Goal: Complete application form

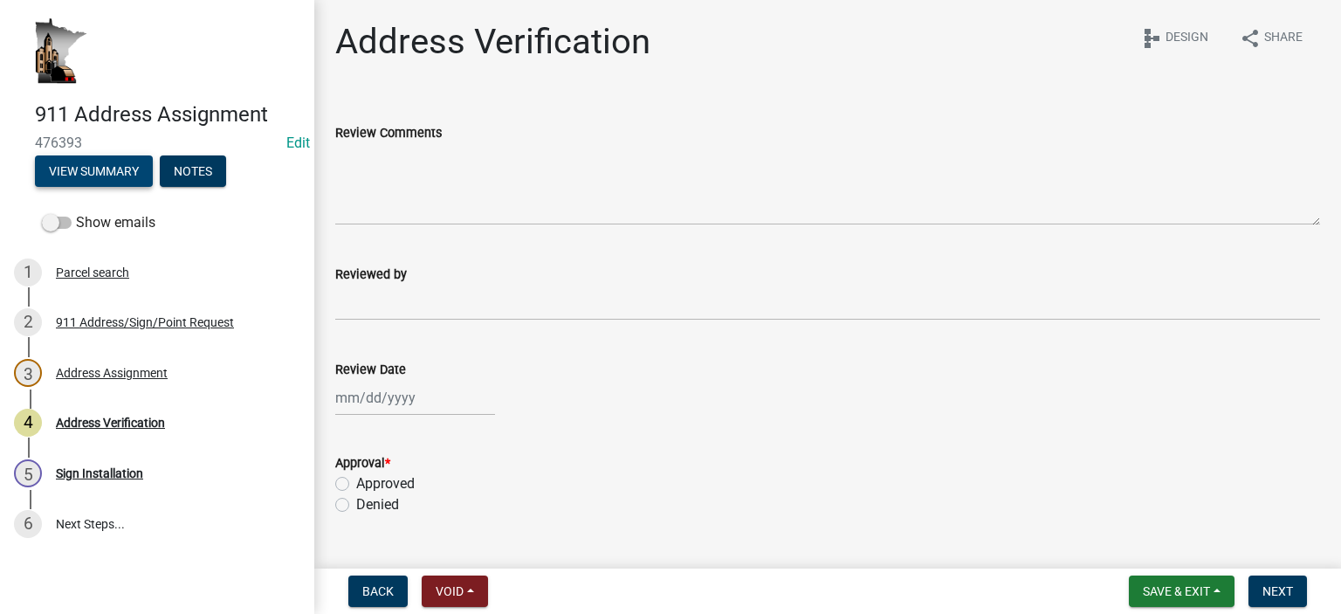
click at [119, 170] on button "View Summary" at bounding box center [94, 170] width 118 height 31
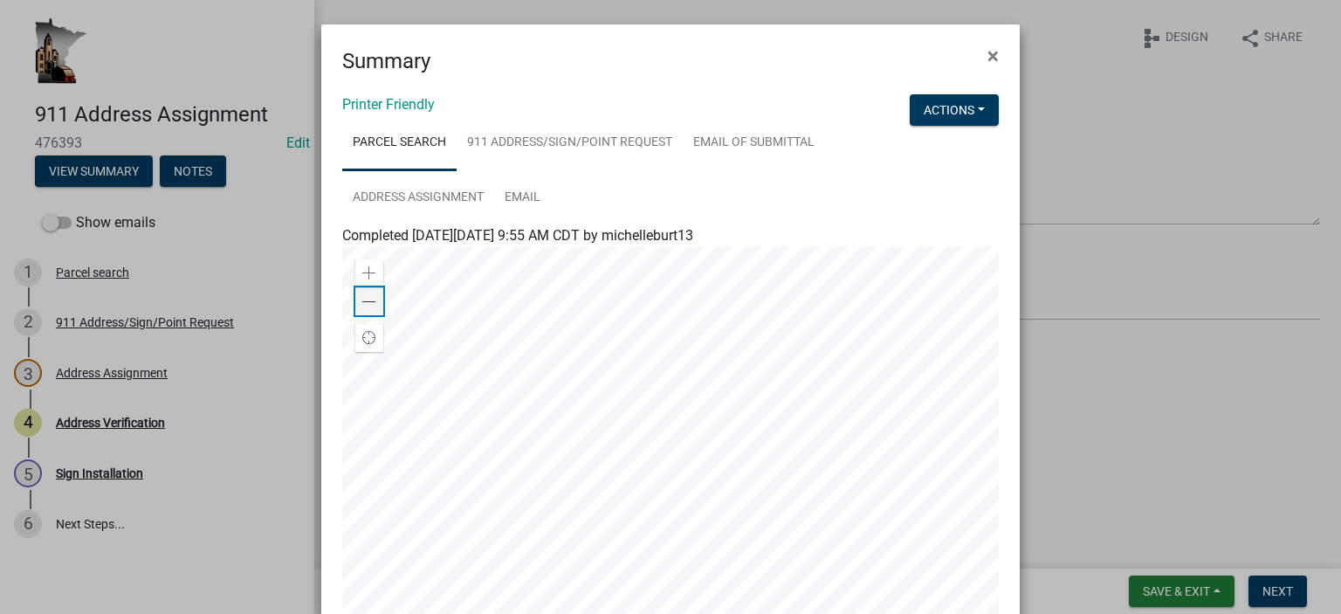
click at [367, 303] on span at bounding box center [369, 302] width 14 height 14
click at [435, 190] on link "Address Assignment" at bounding box center [418, 198] width 152 height 56
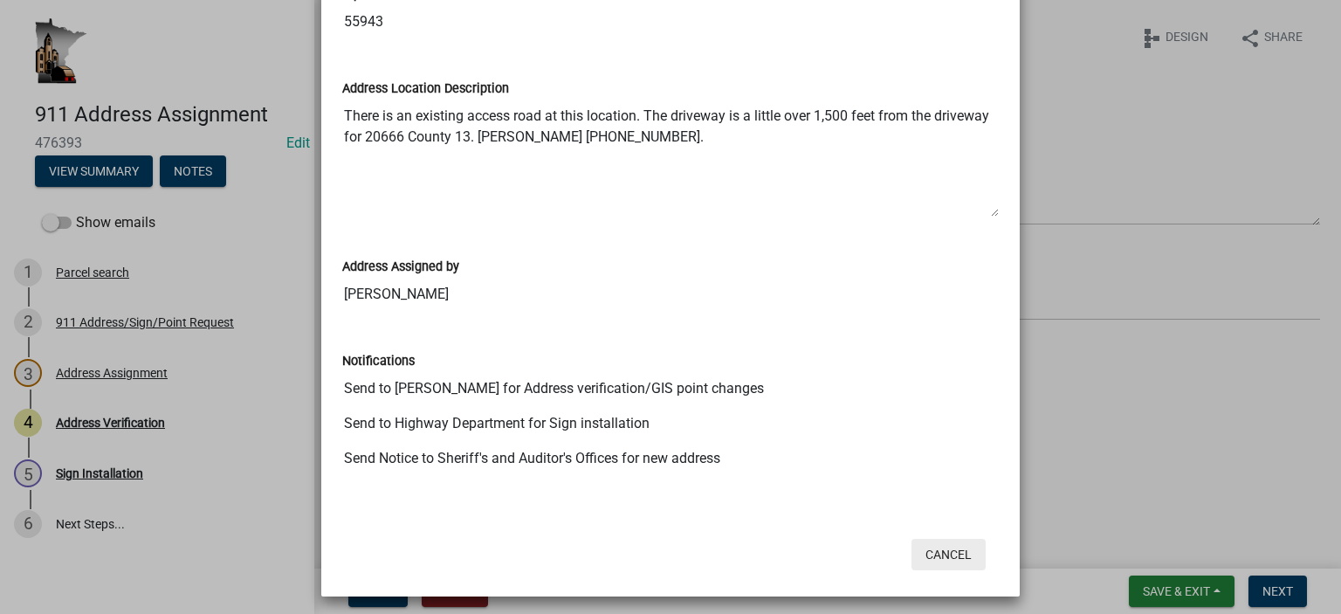
scroll to position [761, 0]
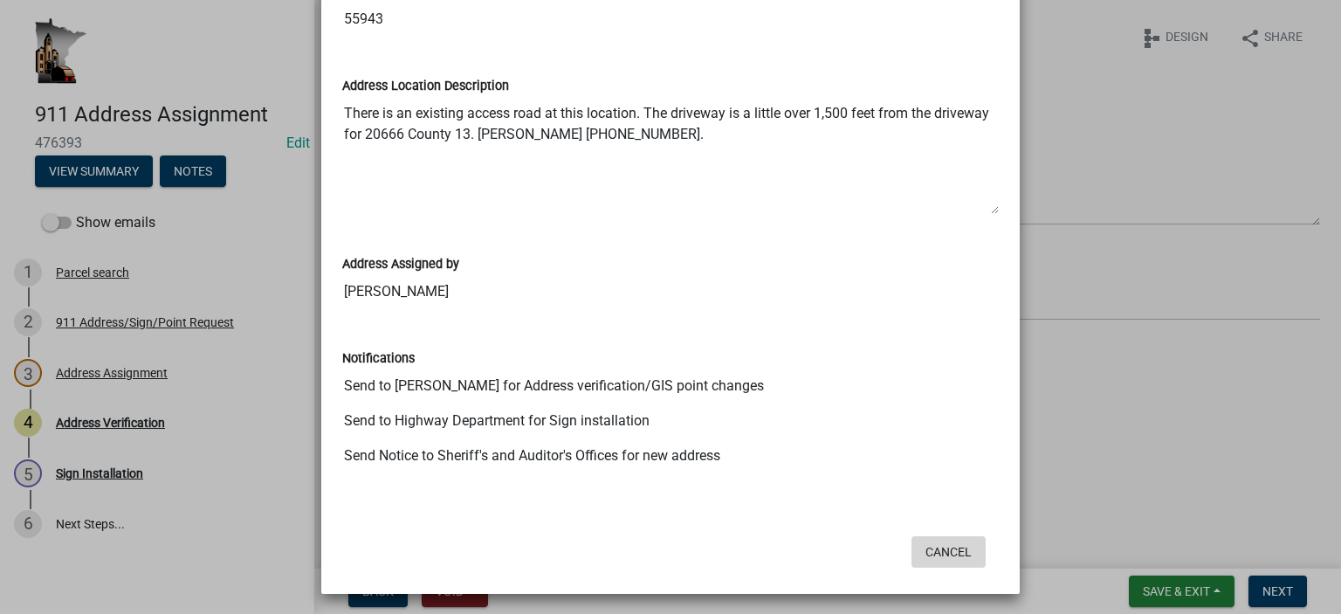
click at [937, 559] on button "Cancel" at bounding box center [948, 551] width 74 height 31
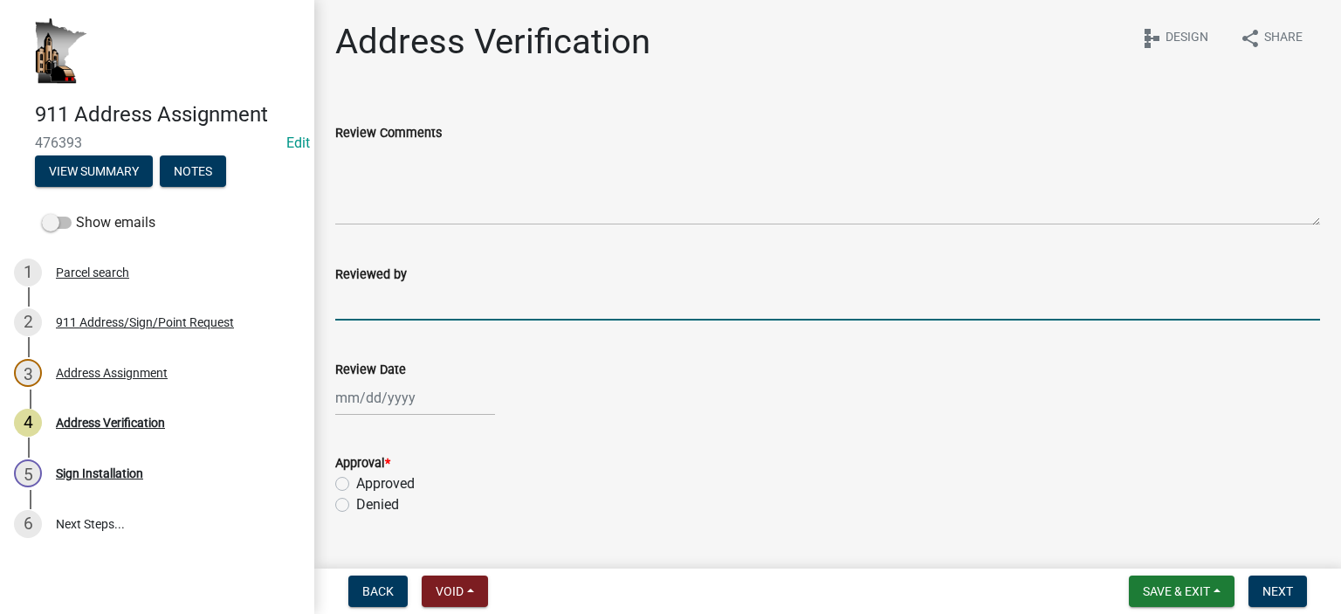
click at [399, 299] on input "Reviewed by" at bounding box center [827, 303] width 985 height 36
type input "[PERSON_NAME]-mec"
select select "9"
select select "2025"
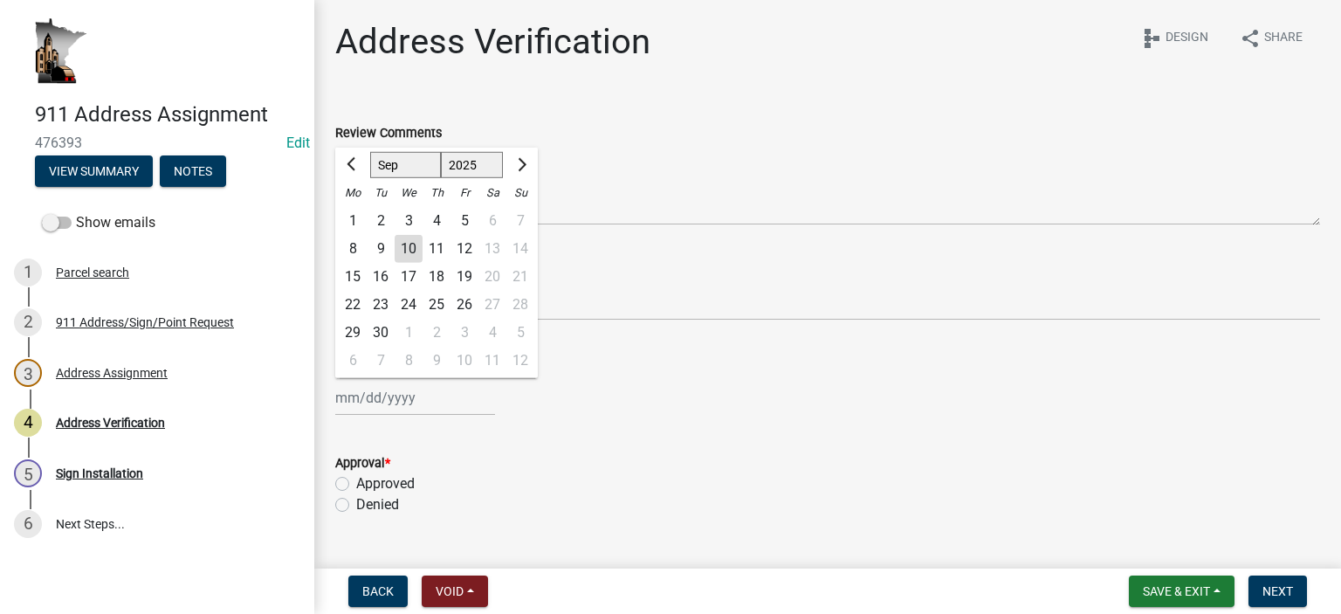
click at [389, 406] on div "[PERSON_NAME] Feb Mar Apr [PERSON_NAME][DATE] Oct Nov [DATE] 1526 1527 1528 152…" at bounding box center [415, 398] width 160 height 36
click at [411, 241] on div "10" at bounding box center [409, 249] width 28 height 28
type input "[DATE]"
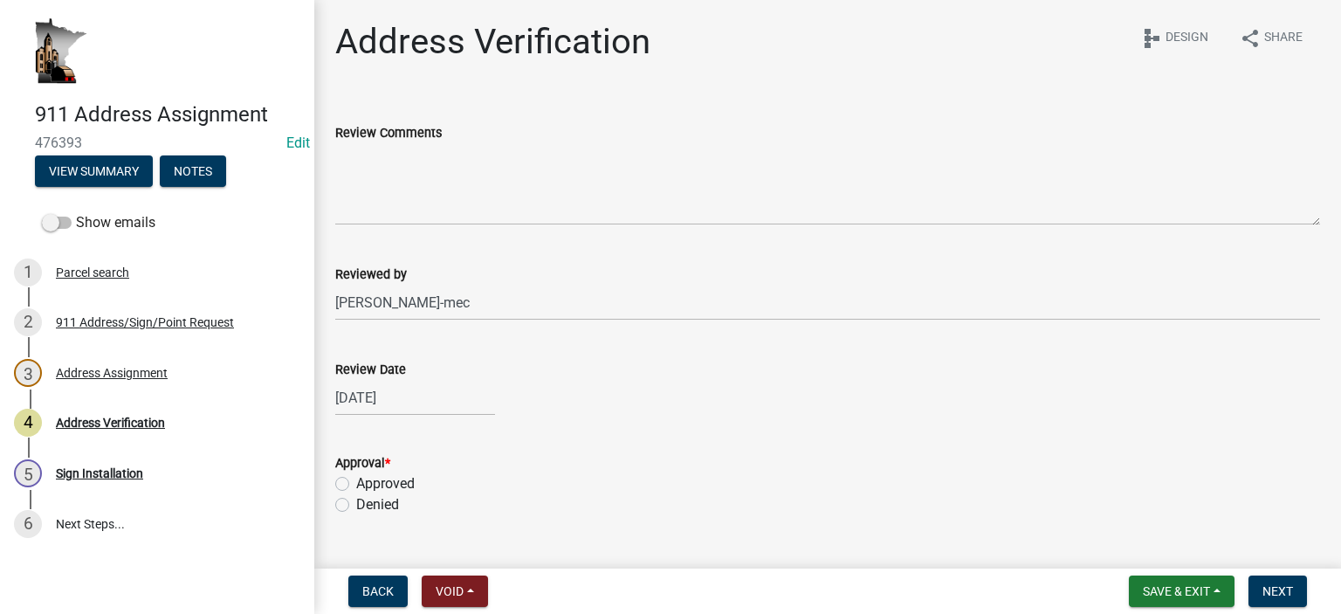
click at [356, 484] on label "Approved" at bounding box center [385, 483] width 58 height 21
click at [356, 484] on input "Approved" at bounding box center [361, 478] width 11 height 11
radio input "true"
click at [1264, 586] on span "Next" at bounding box center [1277, 591] width 31 height 14
click at [113, 183] on button "View Summary" at bounding box center [94, 170] width 118 height 31
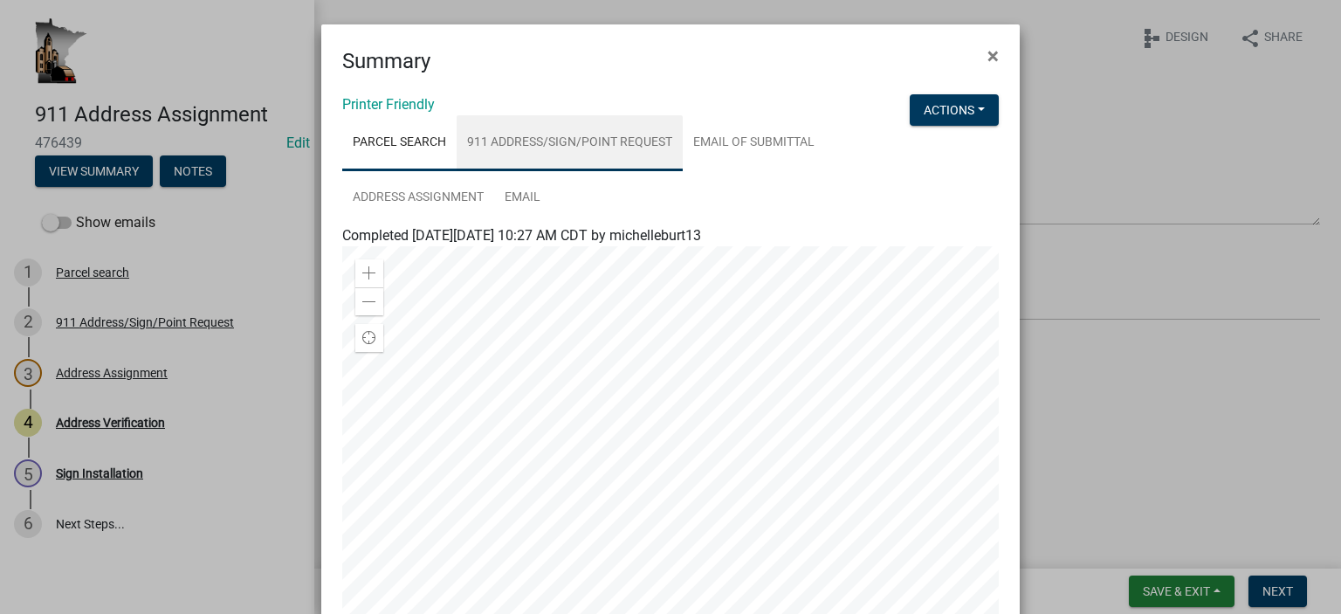
click at [592, 139] on link "911 Address/Sign/Point Request" at bounding box center [570, 143] width 226 height 56
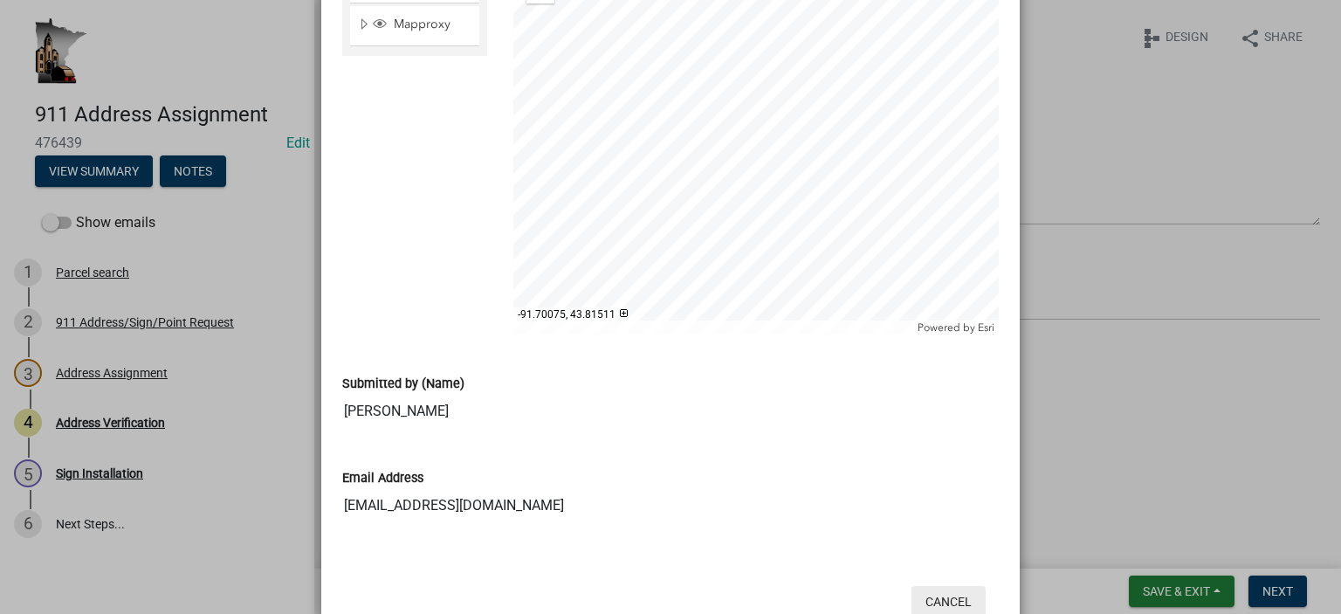
scroll to position [1446, 0]
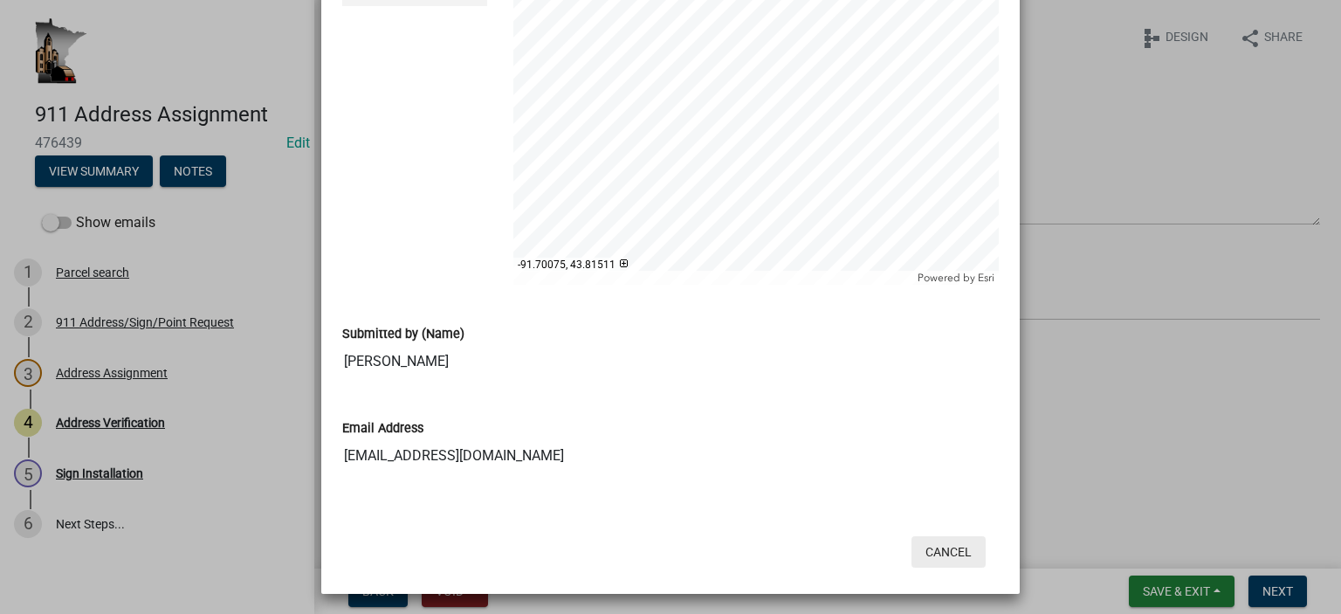
click at [943, 545] on button "Cancel" at bounding box center [948, 551] width 74 height 31
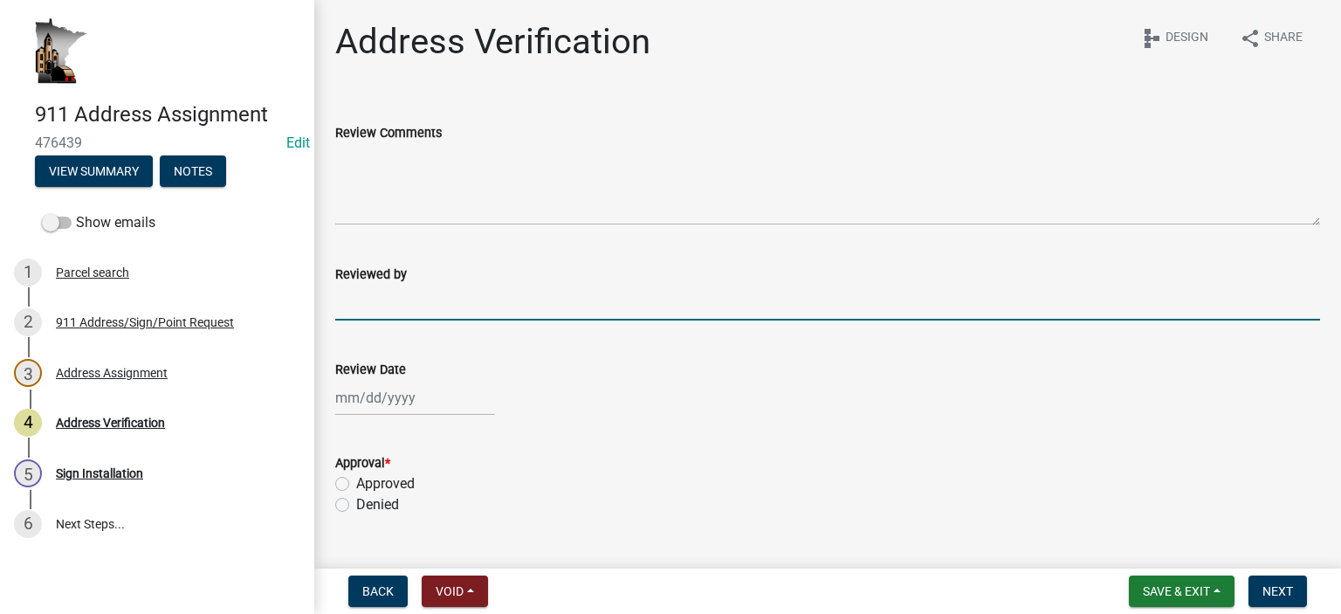
click at [460, 308] on input "Reviewed by" at bounding box center [827, 303] width 985 height 36
type input "[PERSON_NAME]-mec"
click at [405, 401] on div at bounding box center [415, 398] width 160 height 36
select select "9"
select select "2025"
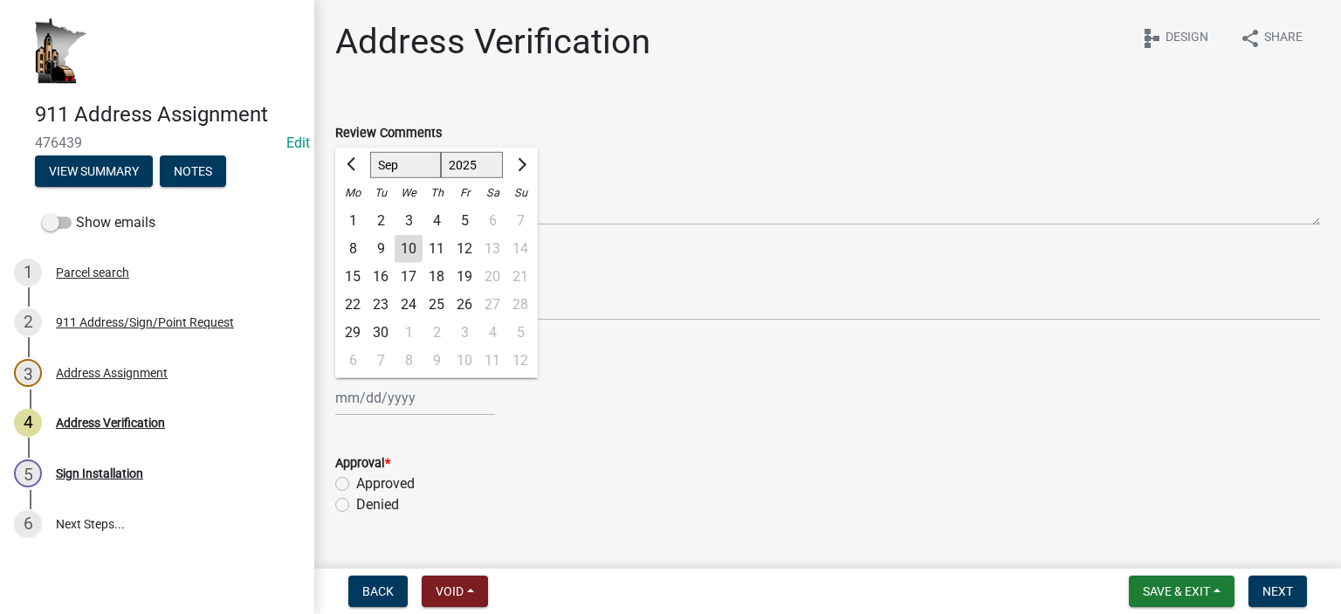
click at [409, 247] on div "10" at bounding box center [409, 249] width 28 height 28
type input "[DATE]"
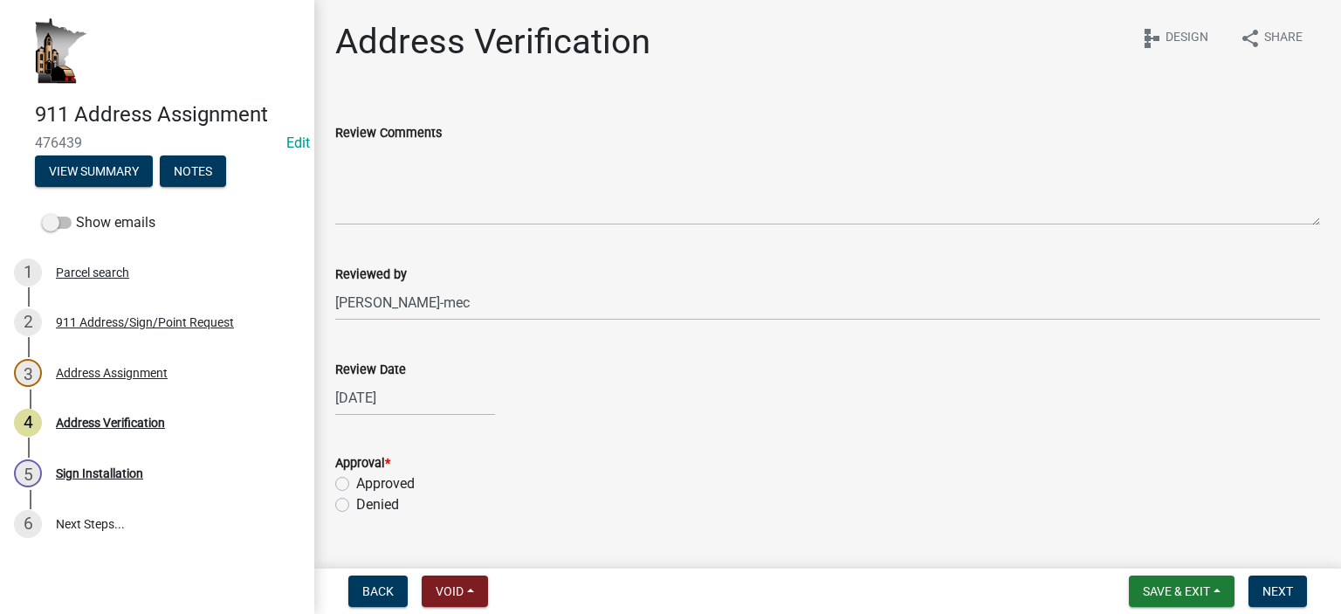
drag, startPoint x: 339, startPoint y: 484, endPoint x: 644, endPoint y: 500, distance: 306.0
click at [356, 484] on label "Approved" at bounding box center [385, 483] width 58 height 21
click at [356, 484] on input "Approved" at bounding box center [361, 478] width 11 height 11
radio input "true"
click at [1287, 587] on span "Next" at bounding box center [1277, 591] width 31 height 14
